Goal: Use online tool/utility: Utilize a website feature to perform a specific function

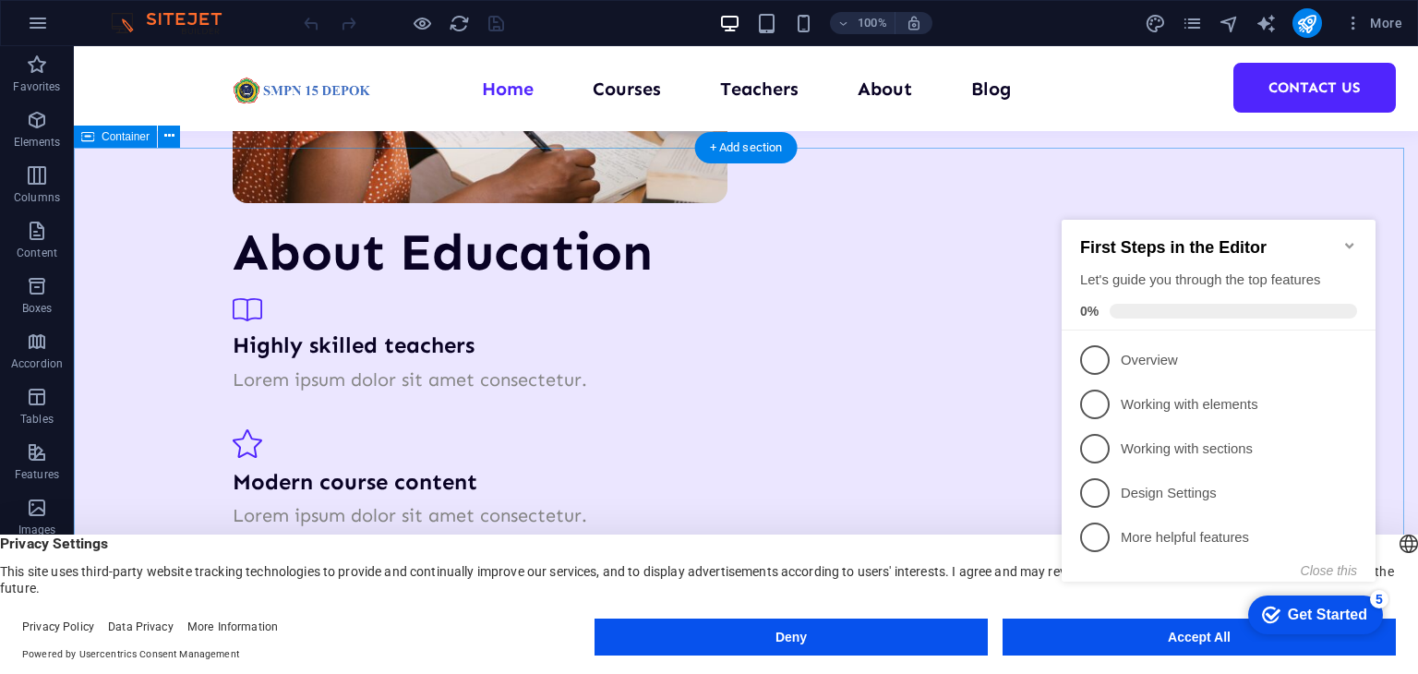
scroll to position [3231, 0]
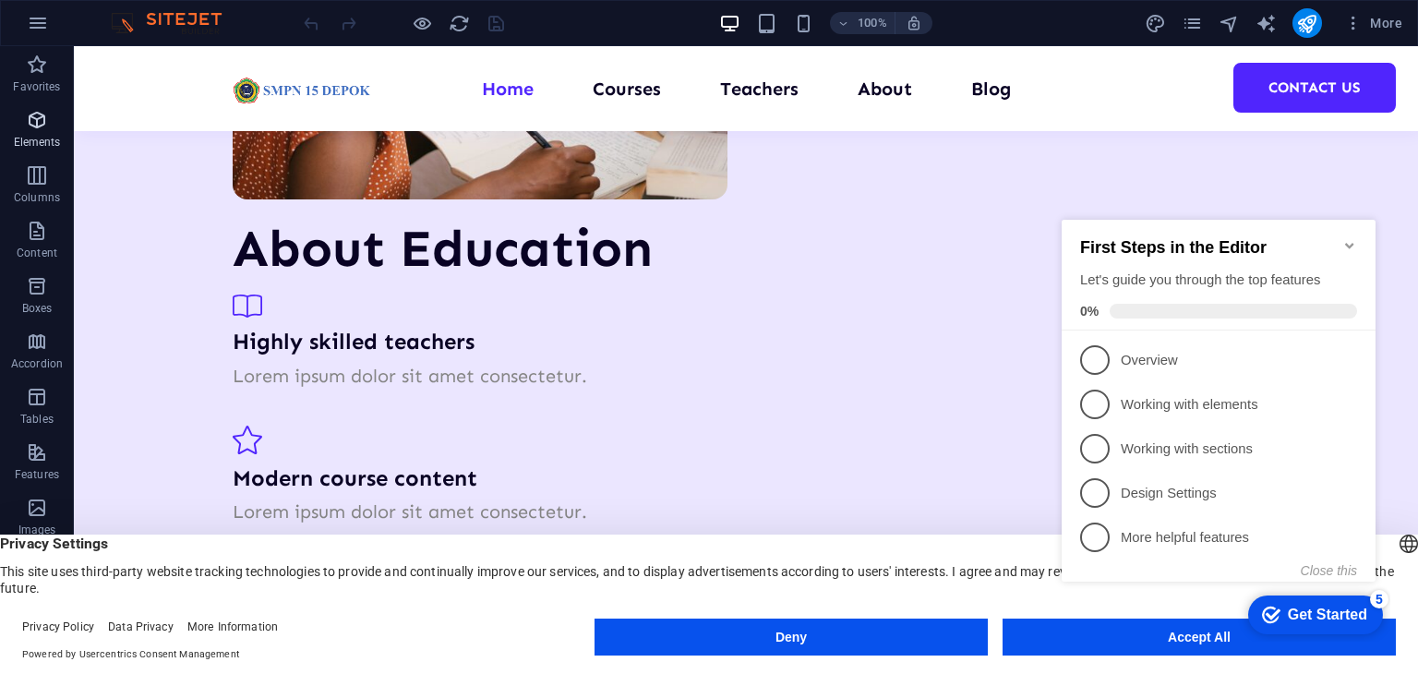
click at [9, 129] on span "Elements" at bounding box center [37, 131] width 74 height 44
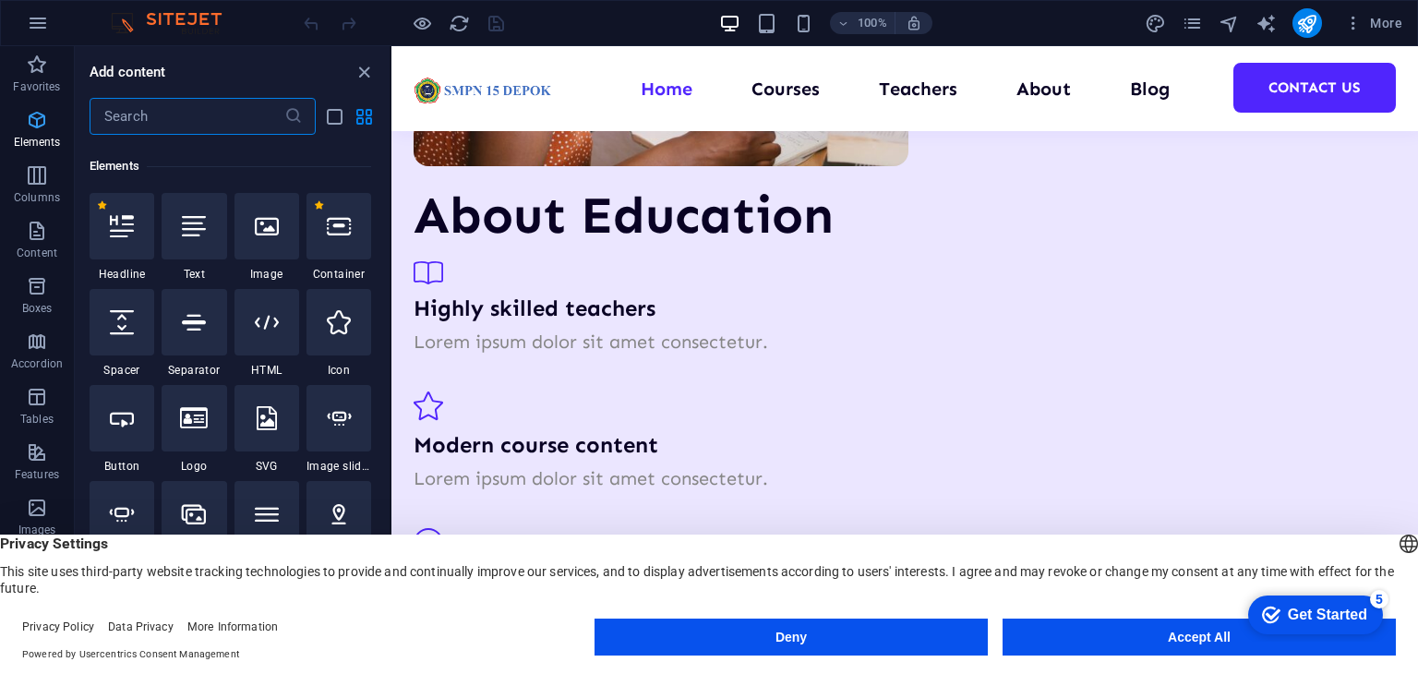
scroll to position [196, 0]
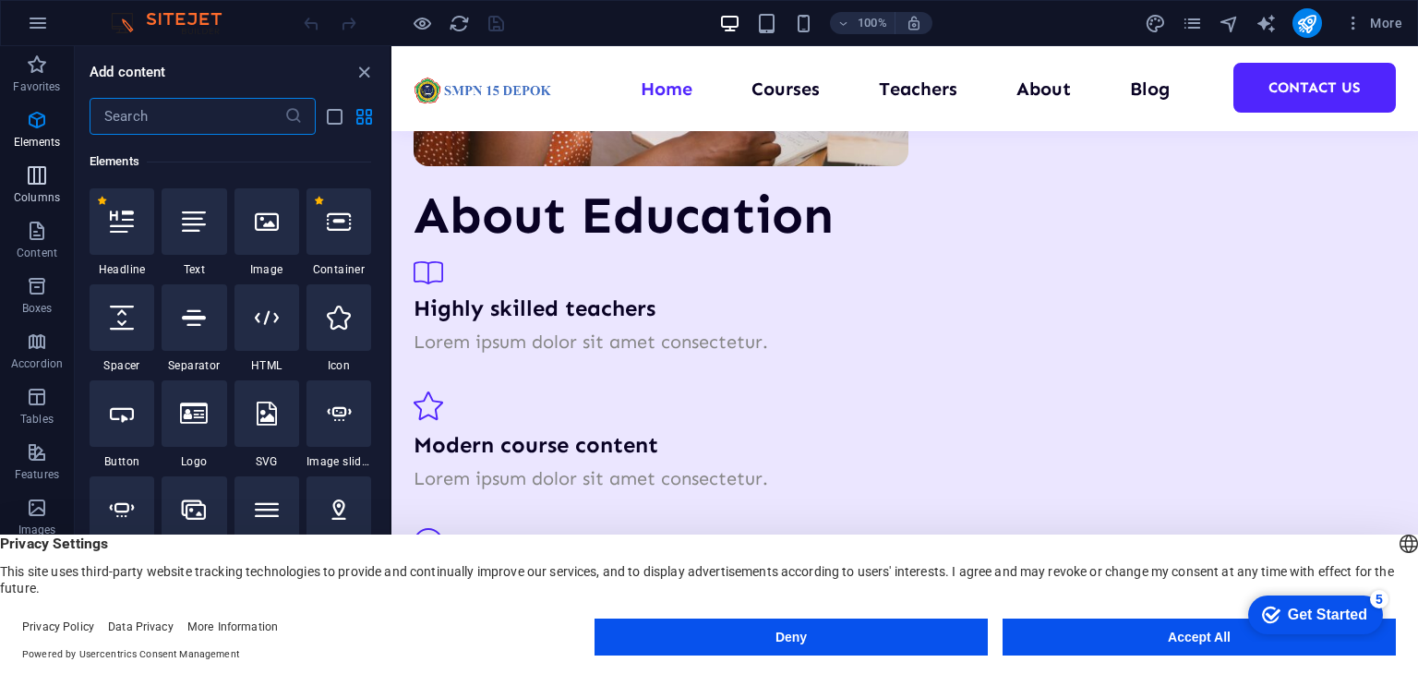
click at [34, 210] on button "Columns" at bounding box center [37, 184] width 74 height 55
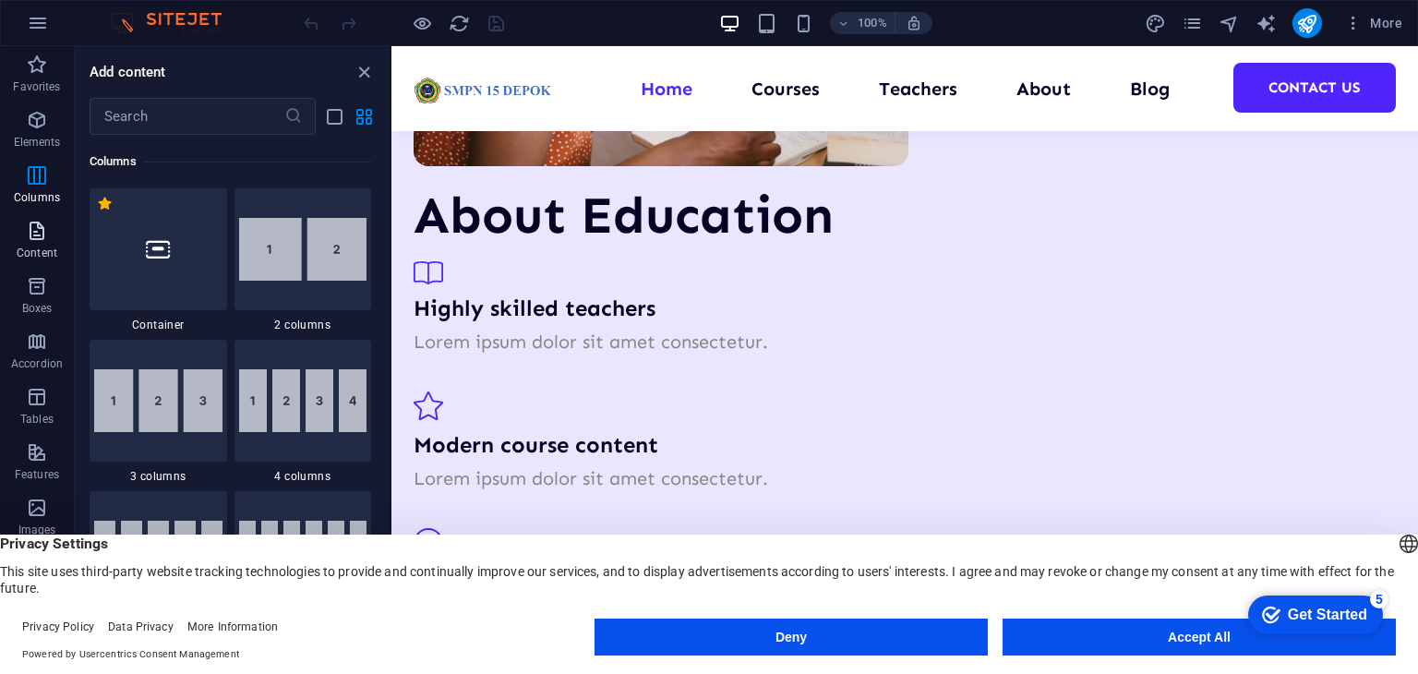
click at [38, 251] on p "Content" at bounding box center [37, 253] width 41 height 15
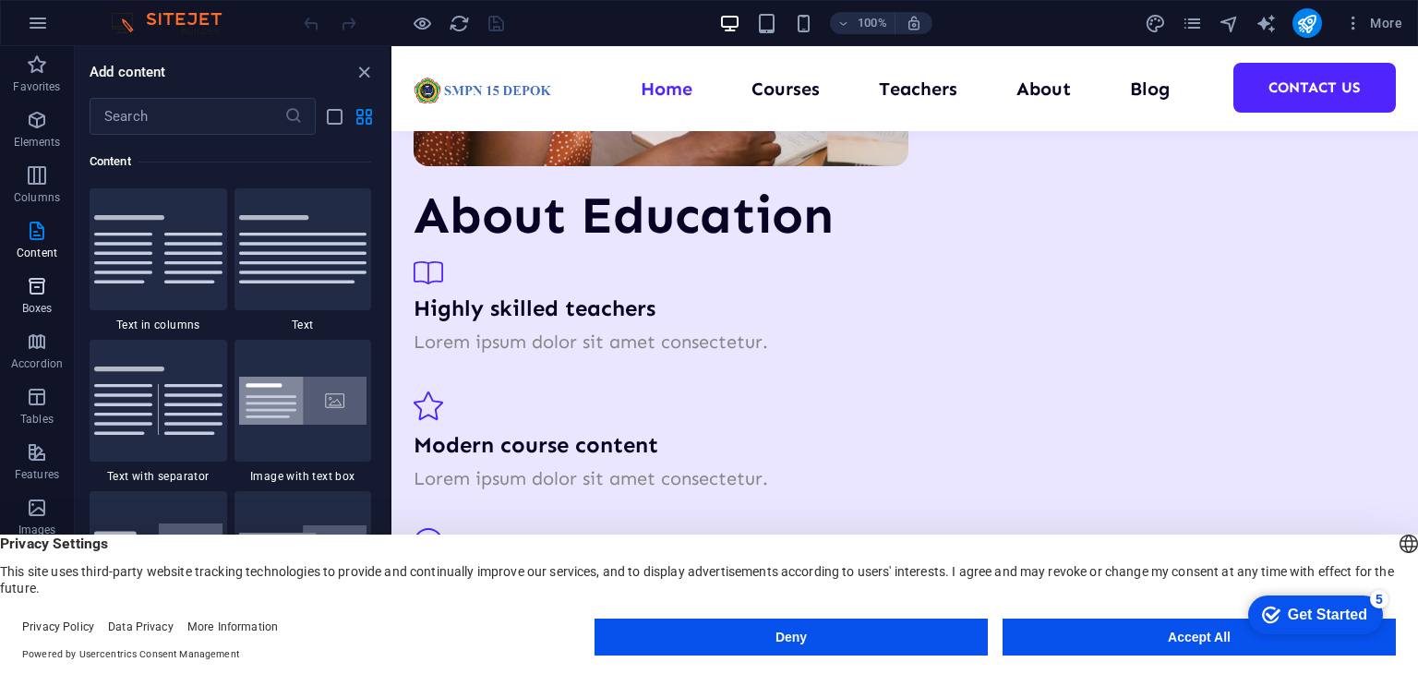
click at [41, 284] on icon "button" at bounding box center [37, 286] width 22 height 22
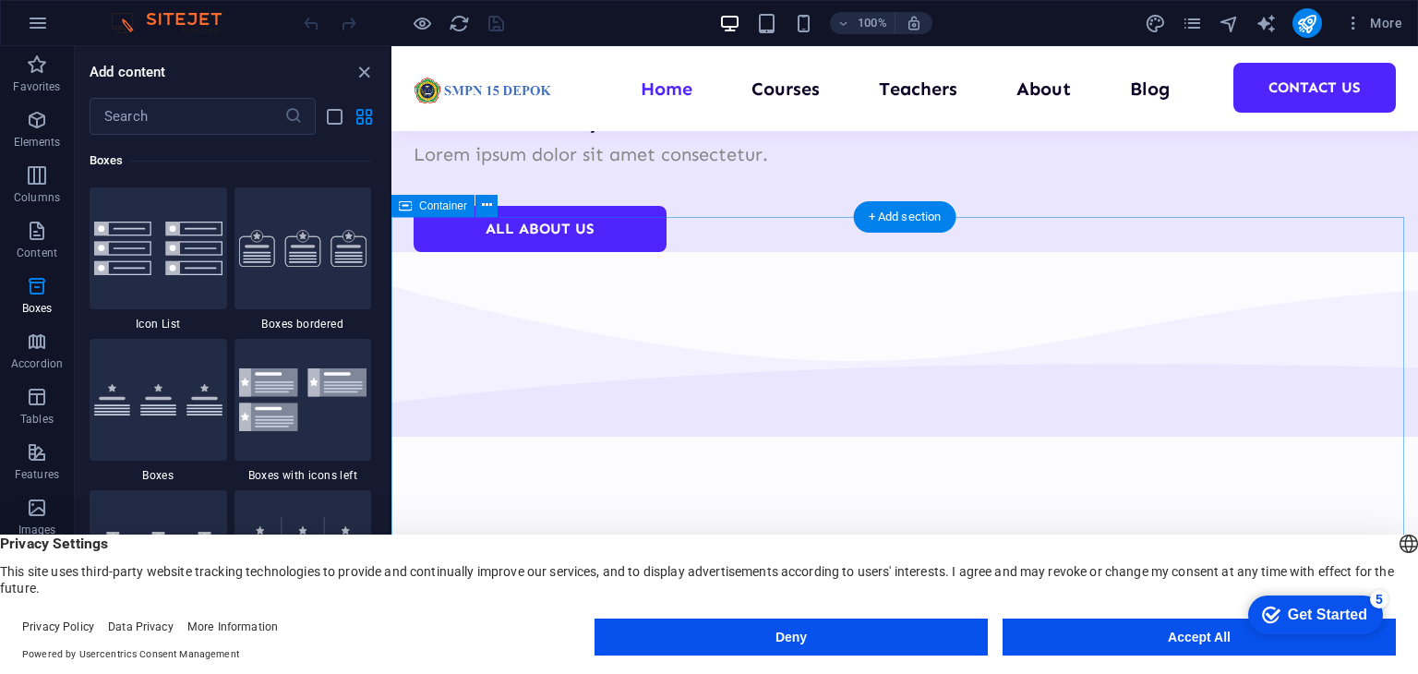
scroll to position [4044, 0]
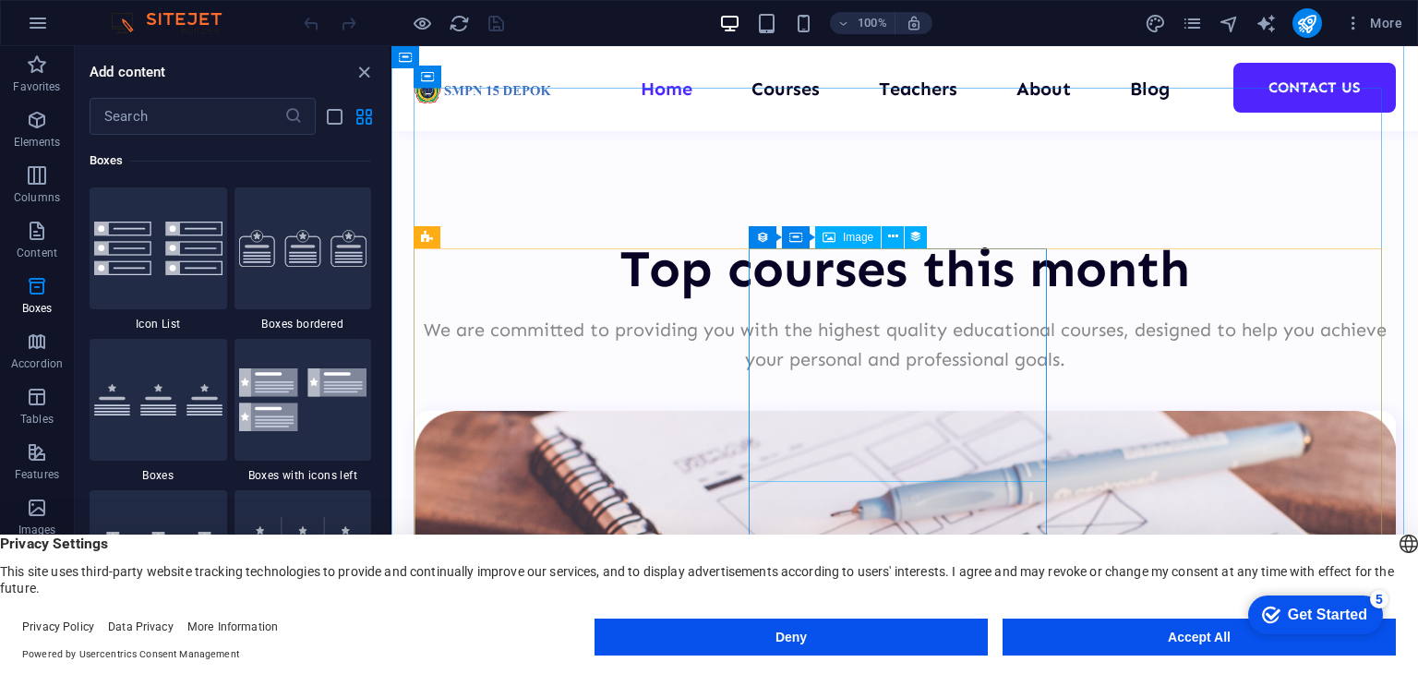
select select "%"
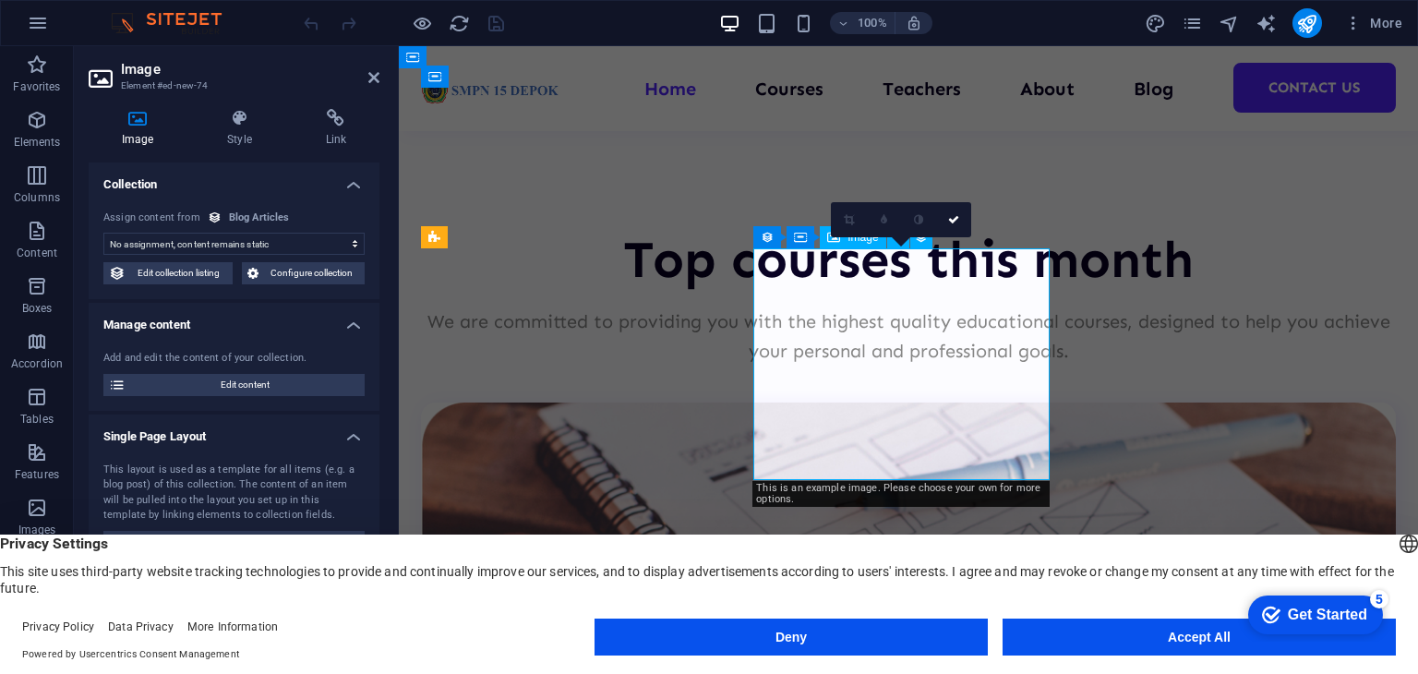
scroll to position [4038, 0]
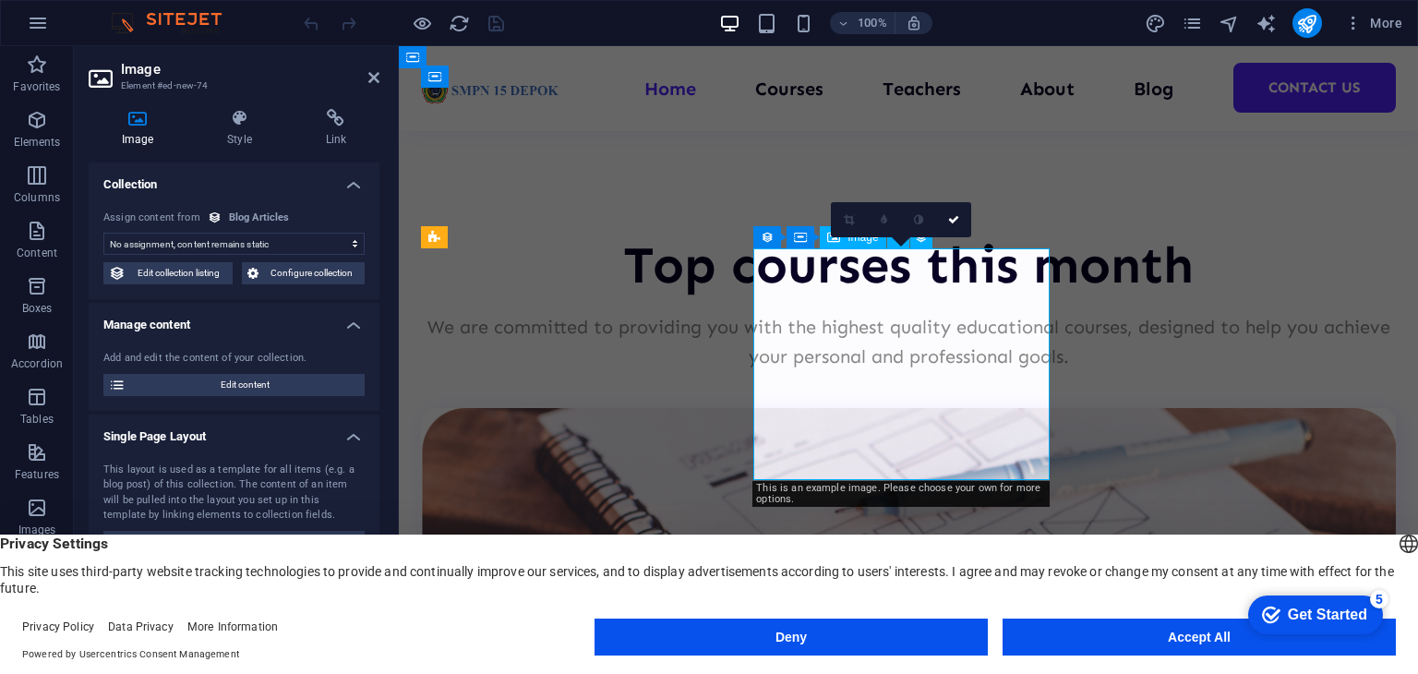
select select "article-image"
